Goal: Check status

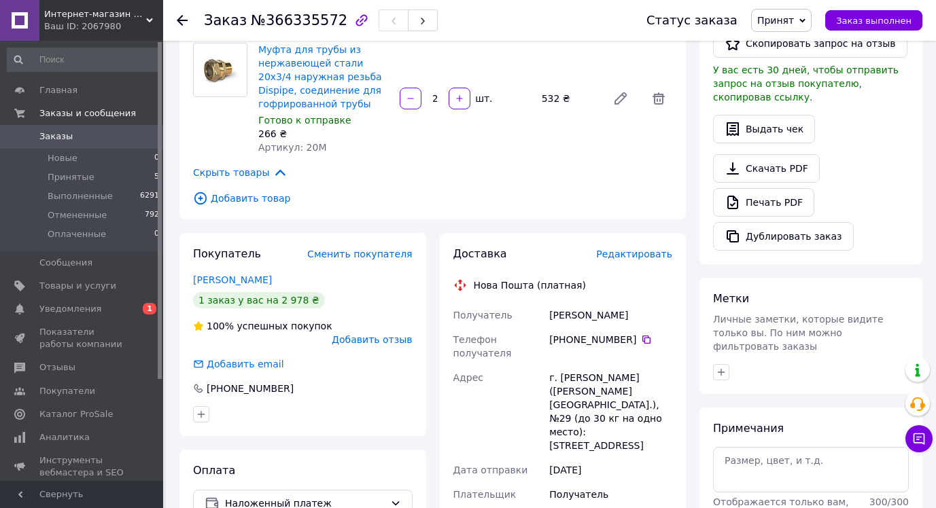
scroll to position [361, 0]
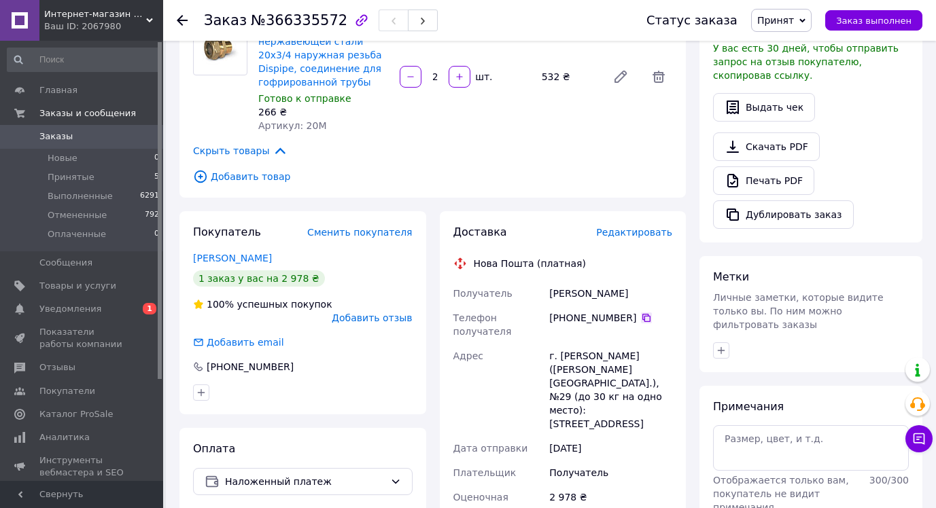
click at [641, 313] on icon at bounding box center [646, 318] width 11 height 11
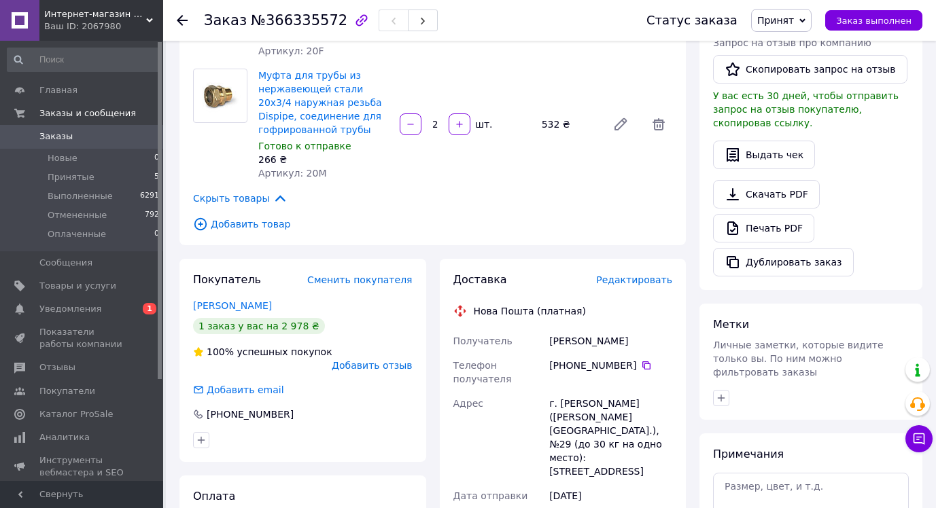
scroll to position [336, 0]
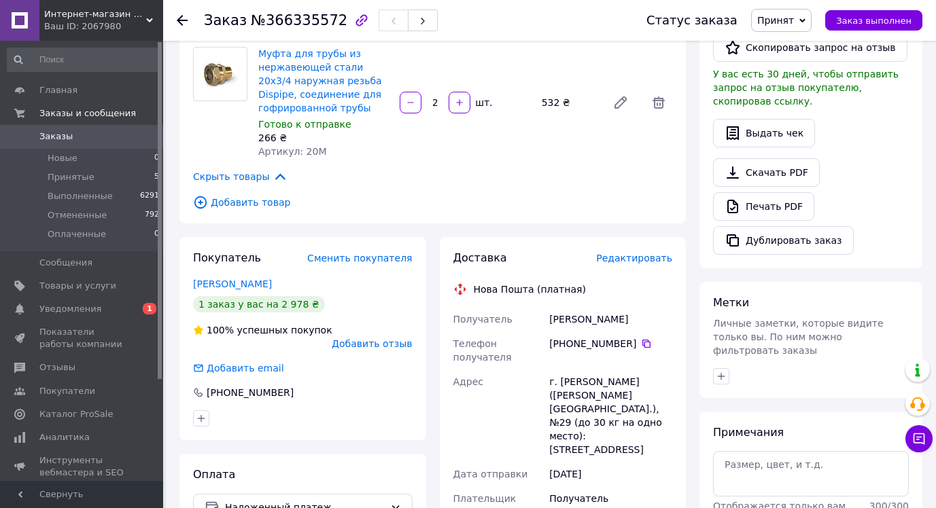
drag, startPoint x: 624, startPoint y: 289, endPoint x: 546, endPoint y: 287, distance: 78.2
click at [546, 307] on div "[PERSON_NAME]" at bounding box center [610, 319] width 128 height 24
copy div "[PERSON_NAME]"
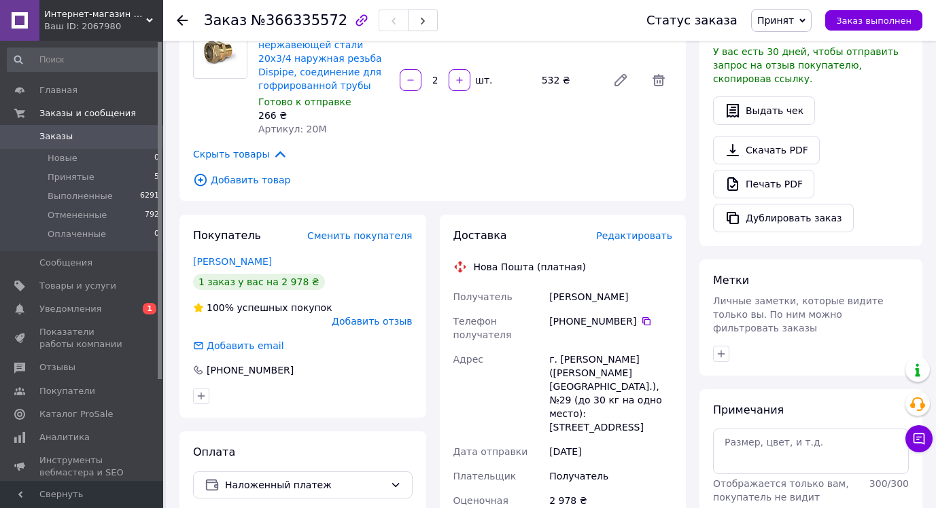
scroll to position [363, 0]
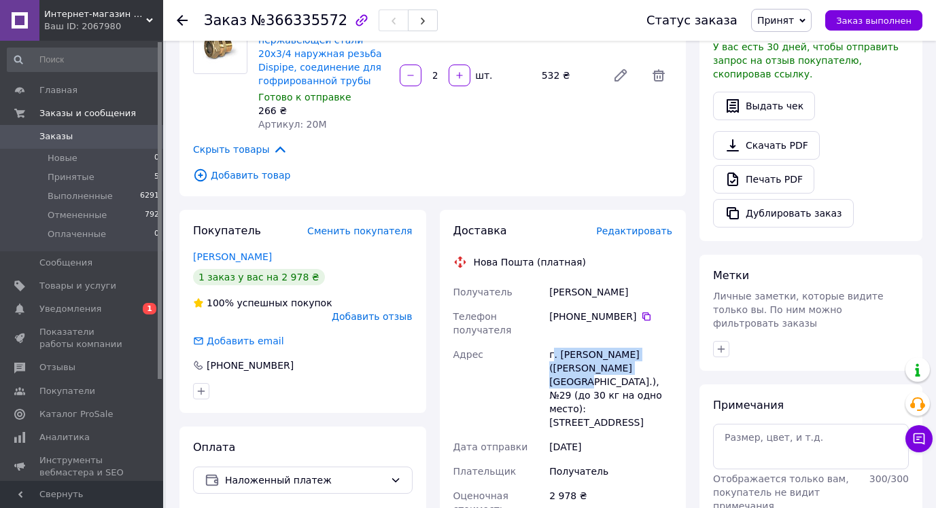
drag, startPoint x: 551, startPoint y: 330, endPoint x: 670, endPoint y: 339, distance: 119.3
click at [670, 342] on div "г. [PERSON_NAME] ([PERSON_NAME][GEOGRAPHIC_DATA].), №29 (до 30 кг на одно место…" at bounding box center [610, 388] width 128 height 92
copy div ". [GEOGRAPHIC_DATA] ([PERSON_NAME][GEOGRAPHIC_DATA].), №29"
click at [74, 179] on span "Принятые" at bounding box center [71, 177] width 47 height 12
